Goal: Register for event/course

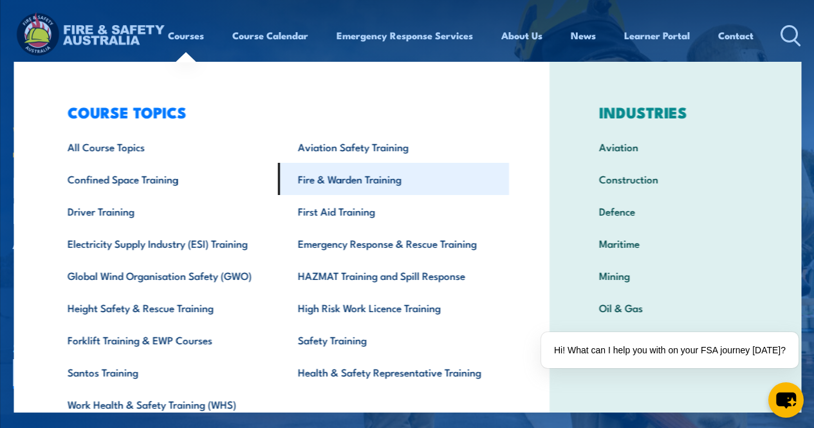
click at [333, 176] on link "Fire & Warden Training" at bounding box center [393, 179] width 231 height 32
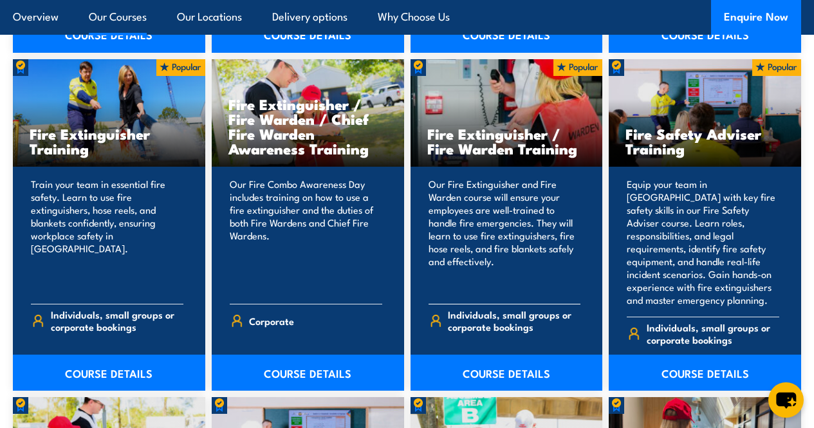
scroll to position [1320, 0]
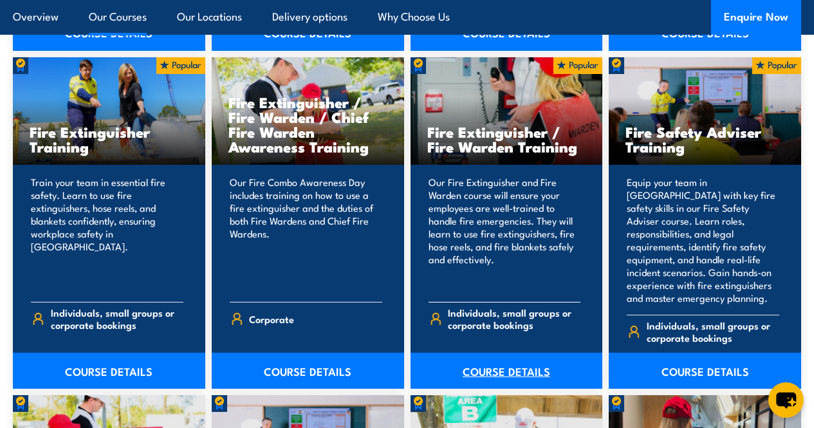
click at [504, 389] on link "COURSE DETAILS" at bounding box center [507, 371] width 192 height 36
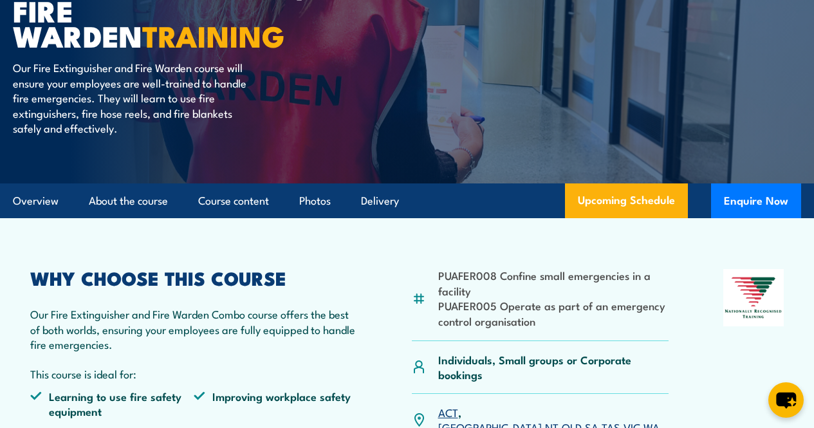
scroll to position [165, 0]
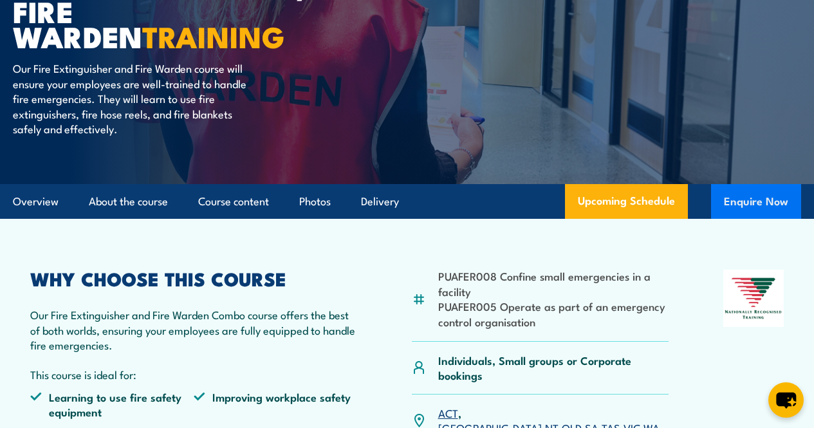
click at [760, 219] on button "Enquire Now" at bounding box center [756, 201] width 90 height 35
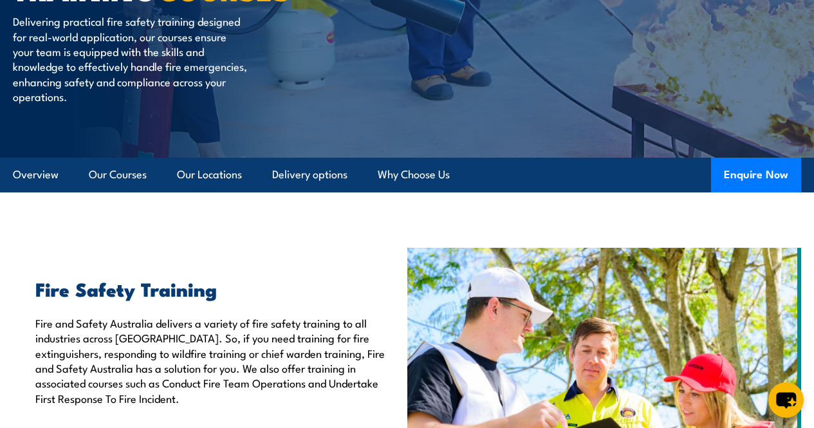
scroll to position [172, 0]
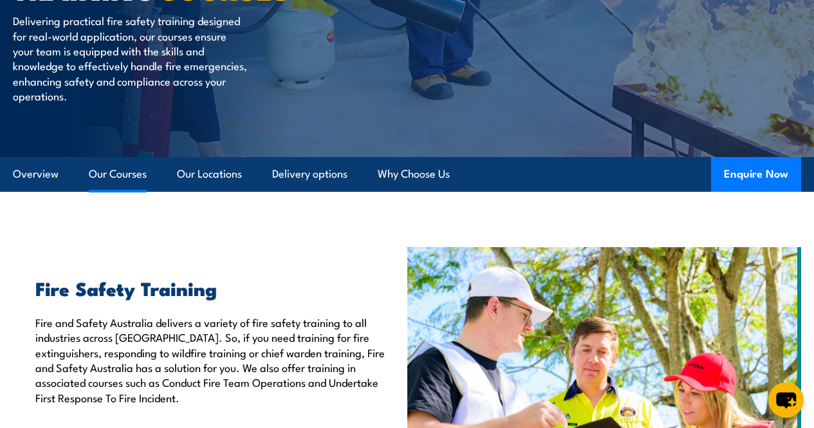
click at [131, 191] on link "Our Courses" at bounding box center [118, 174] width 58 height 34
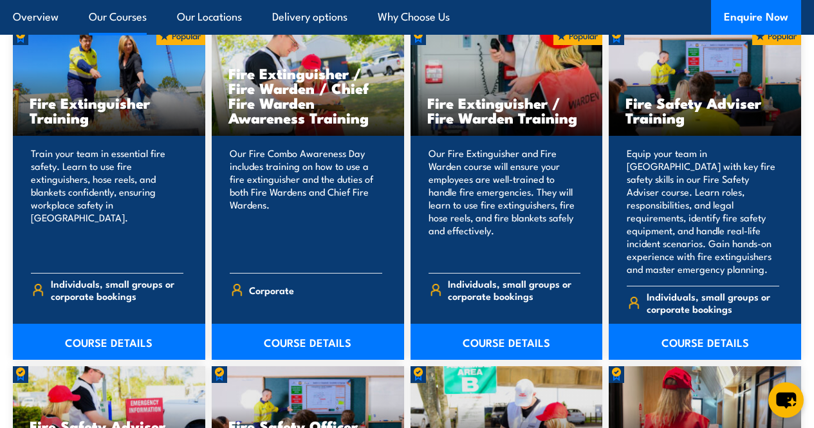
scroll to position [1344, 0]
